Goal: Check status: Check status

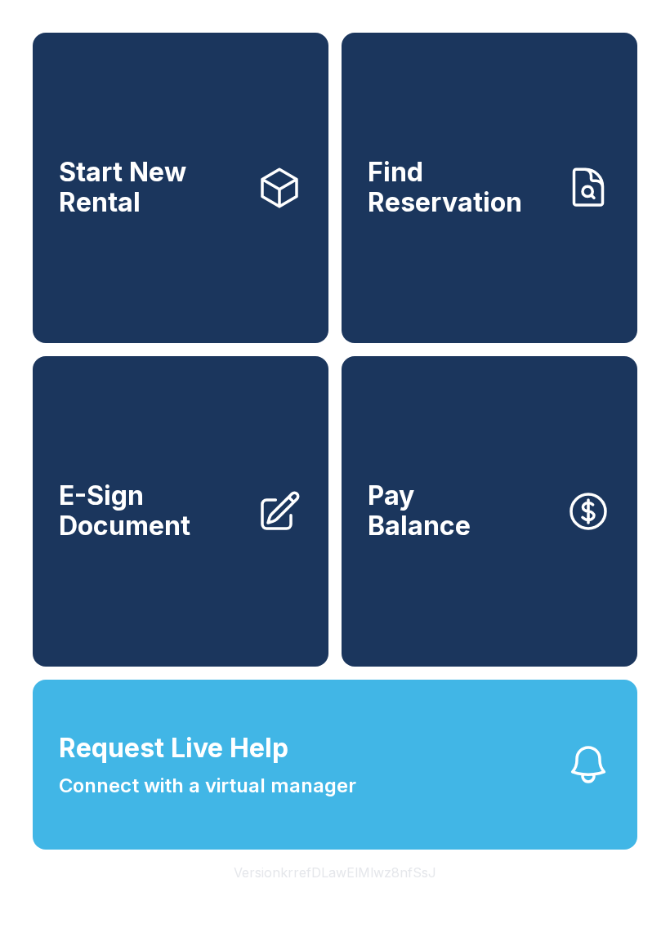
click at [453, 590] on button "Pay Balance" at bounding box center [489, 511] width 296 height 310
click at [491, 303] on link "Find Reservation" at bounding box center [489, 188] width 296 height 310
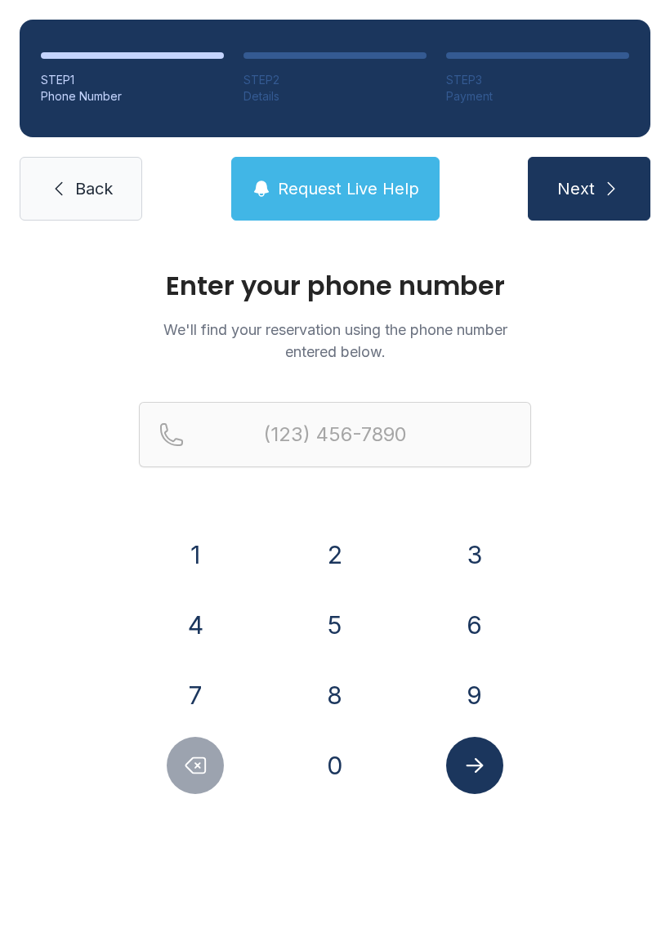
click at [191, 630] on button "4" at bounding box center [195, 624] width 57 height 57
click at [185, 555] on button "1" at bounding box center [195, 554] width 57 height 57
click at [328, 768] on button "0" at bounding box center [334, 765] width 57 height 57
click at [474, 679] on button "9" at bounding box center [474, 694] width 57 height 57
click at [197, 568] on button "1" at bounding box center [195, 554] width 57 height 57
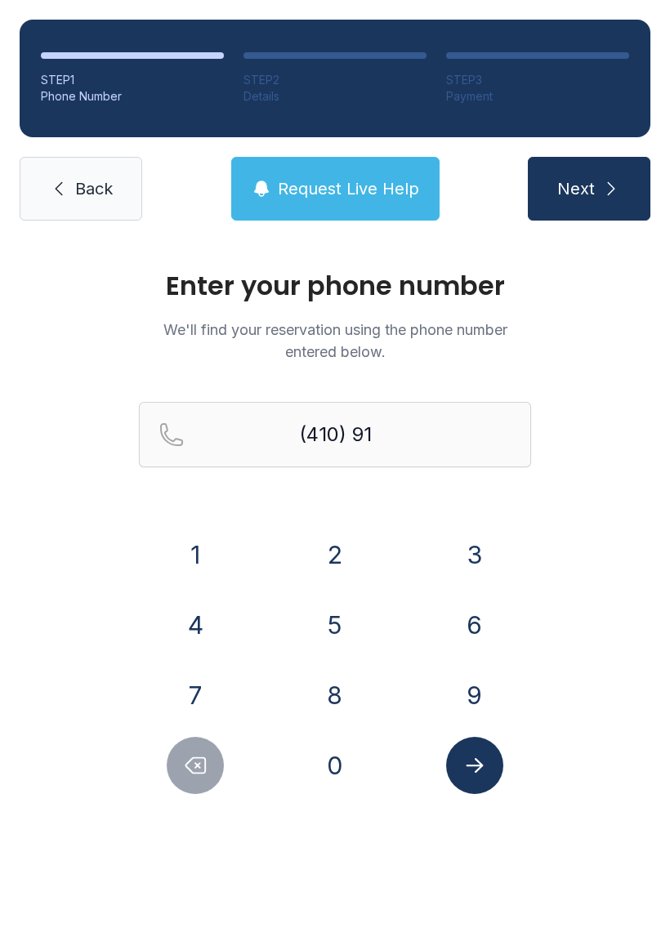
click at [457, 619] on button "6" at bounding box center [474, 624] width 57 height 57
click at [195, 560] on button "1" at bounding box center [195, 554] width 57 height 57
click at [323, 765] on button "0" at bounding box center [334, 765] width 57 height 57
click at [189, 553] on button "1" at bounding box center [195, 554] width 57 height 57
click at [326, 623] on button "5" at bounding box center [334, 624] width 57 height 57
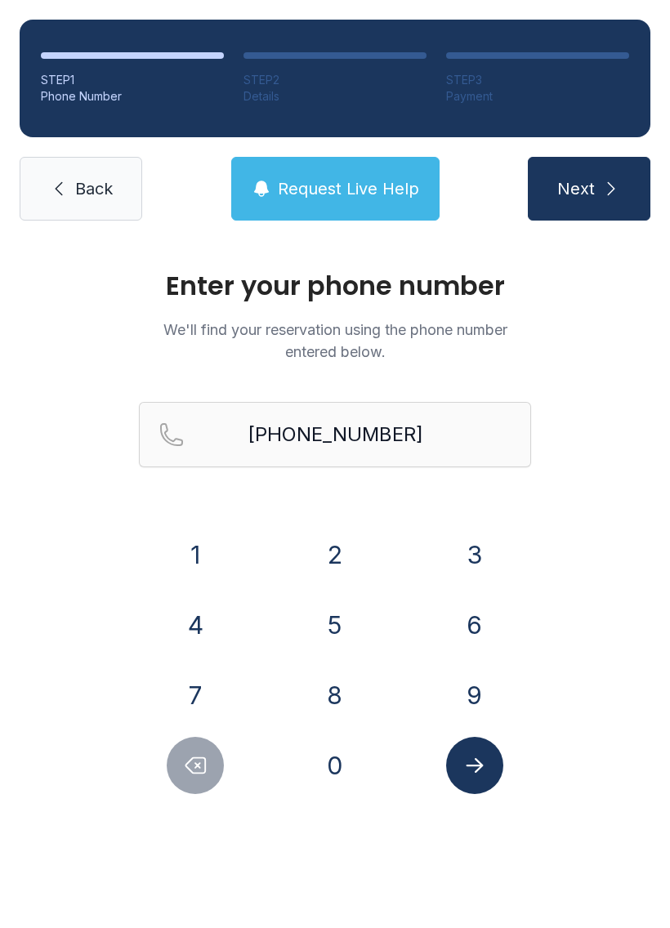
click at [463, 764] on icon "Submit lookup form" at bounding box center [474, 765] width 24 height 24
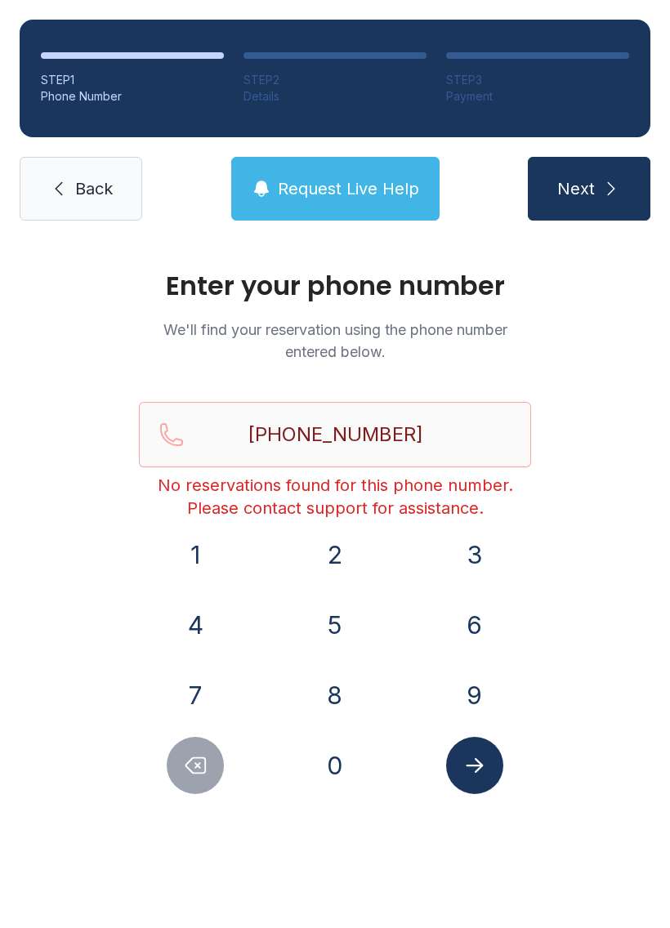
click at [163, 840] on div "Enter your phone number We'll find your reservation using the phone number ente…" at bounding box center [335, 549] width 670 height 619
click at [197, 777] on icon "Delete number" at bounding box center [195, 765] width 24 height 24
type input "(410) 916-101"
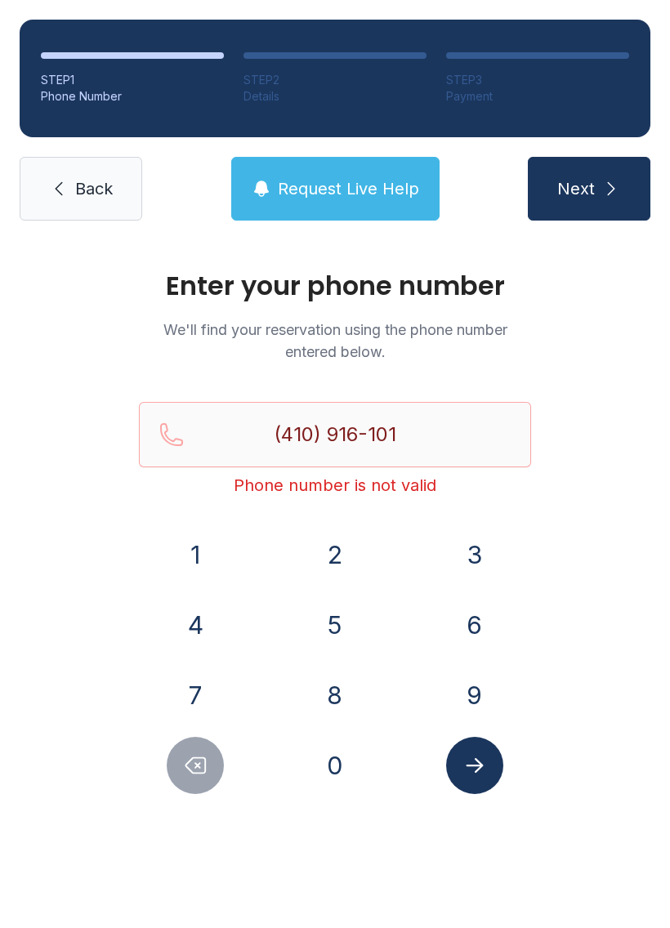
click at [86, 196] on span "Back" at bounding box center [94, 188] width 38 height 23
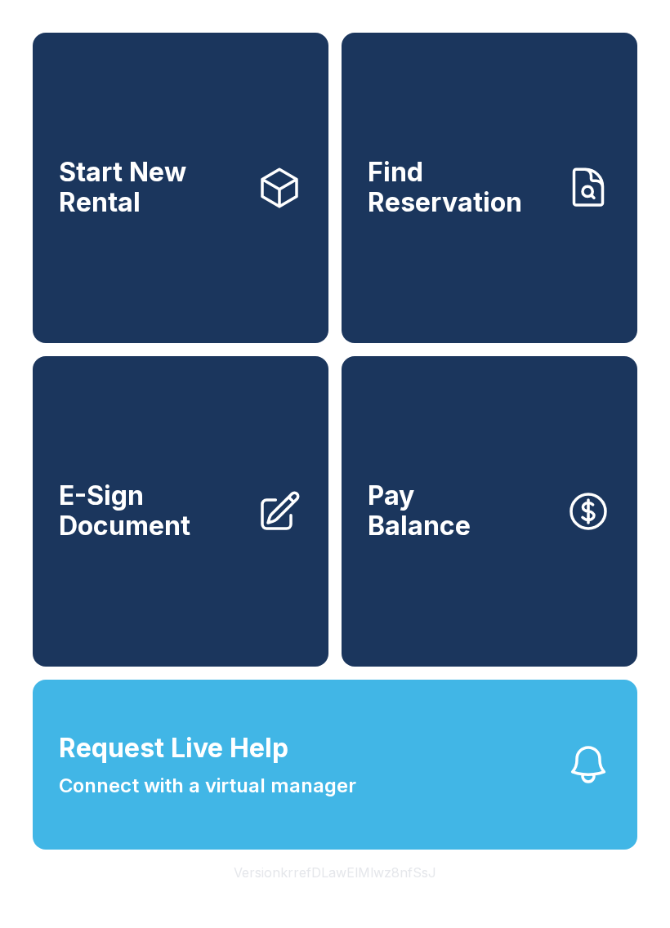
click at [496, 576] on button "Pay Balance" at bounding box center [489, 511] width 296 height 310
